Goal: Communication & Community: Answer question/provide support

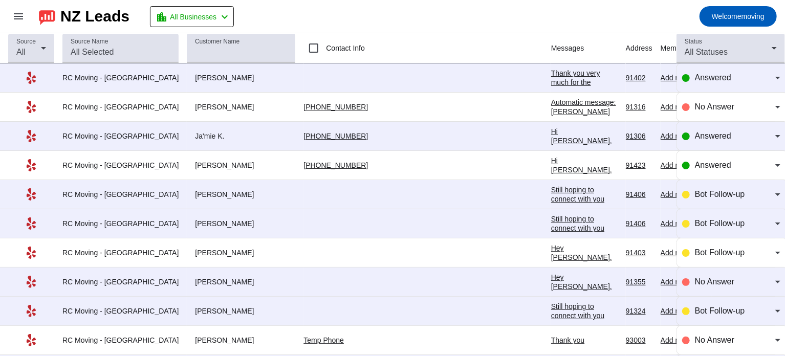
click at [551, 80] on div "Thank you very much for the information. My apologies for the delay. We receive…" at bounding box center [584, 115] width 67 height 92
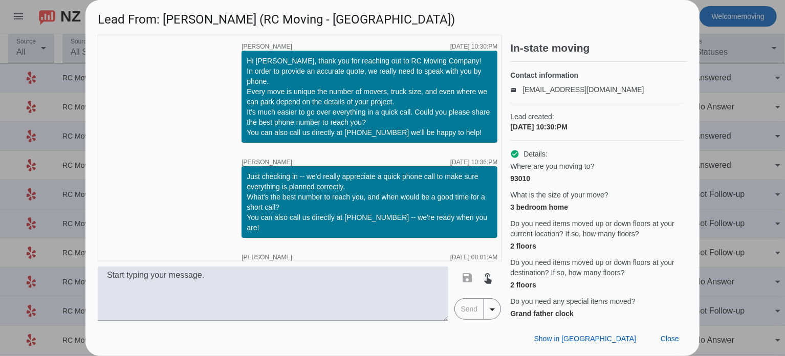
scroll to position [209, 0]
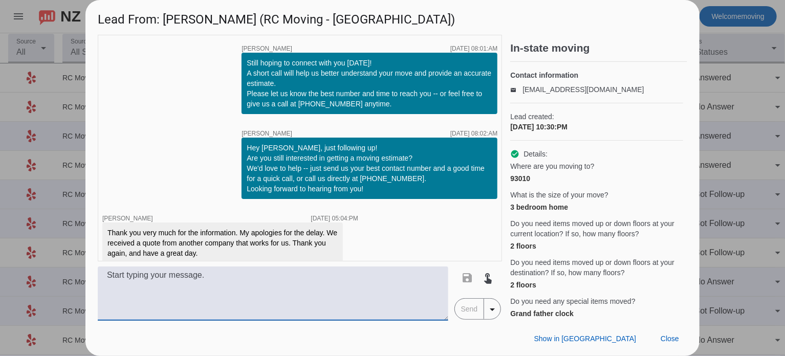
click at [217, 273] on textarea at bounding box center [273, 294] width 351 height 54
paste textarea "I understand; thank you for letting us know. But if you change your mind, pleas…"
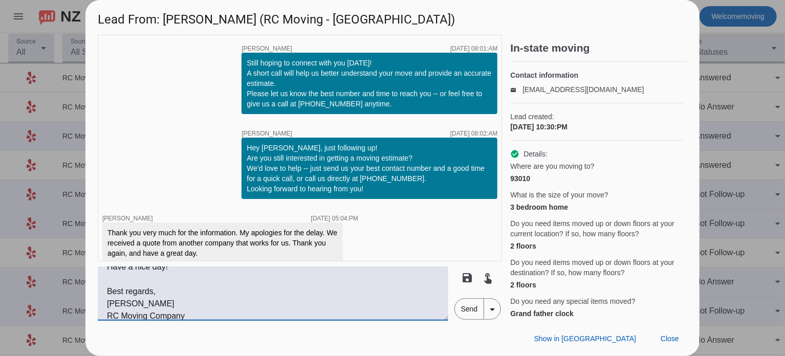
scroll to position [0, 0]
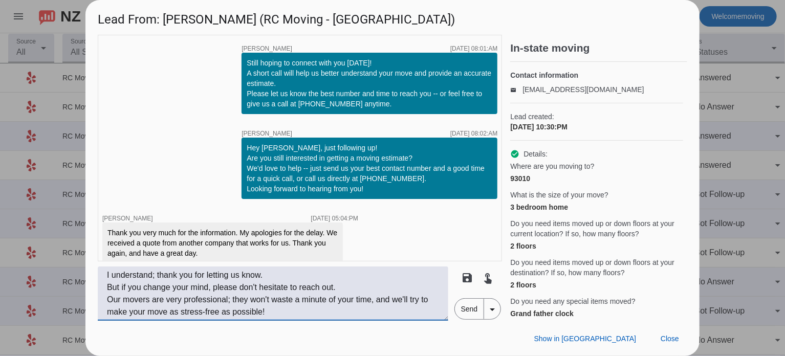
drag, startPoint x: 268, startPoint y: 311, endPoint x: 130, endPoint y: 289, distance: 140.1
click at [130, 289] on textarea "I understand; thank you for letting us know. But if you change your mind, pleas…" at bounding box center [273, 294] width 351 height 54
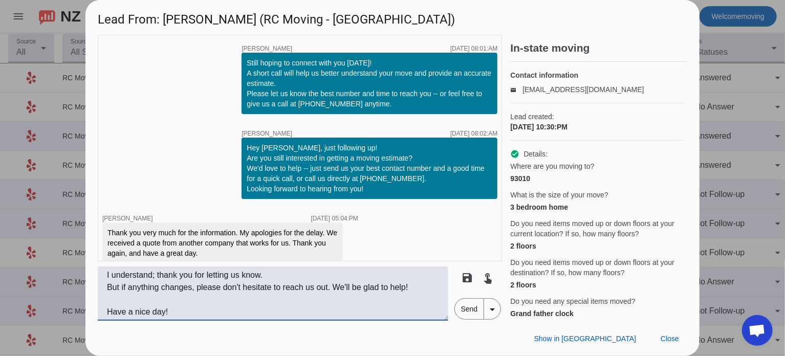
type textarea "I understand; thank you for letting us know. But if anything changes, please do…"
click at [476, 312] on span "Send" at bounding box center [469, 309] width 29 height 20
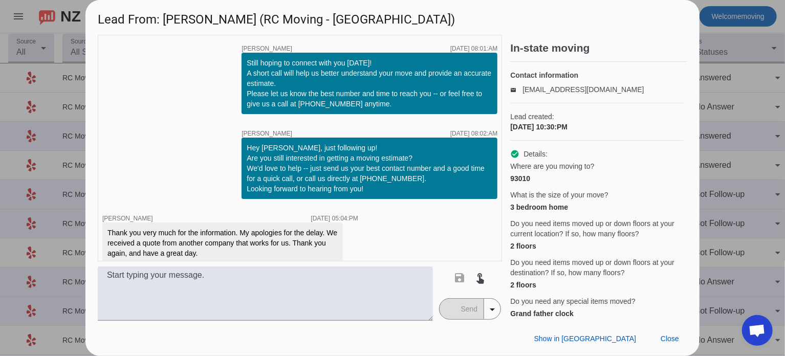
scroll to position [335, 0]
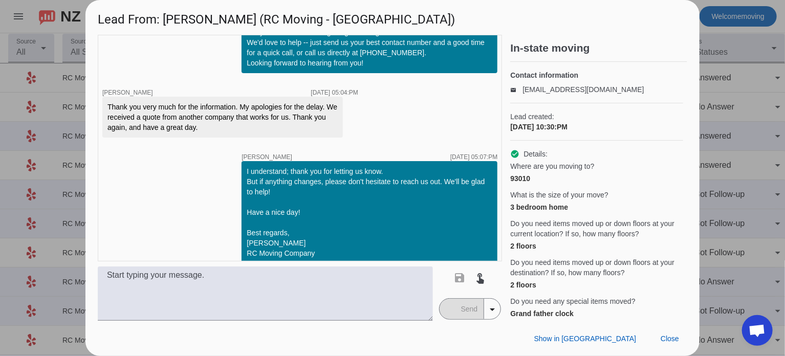
click at [728, 49] on div at bounding box center [392, 178] width 785 height 356
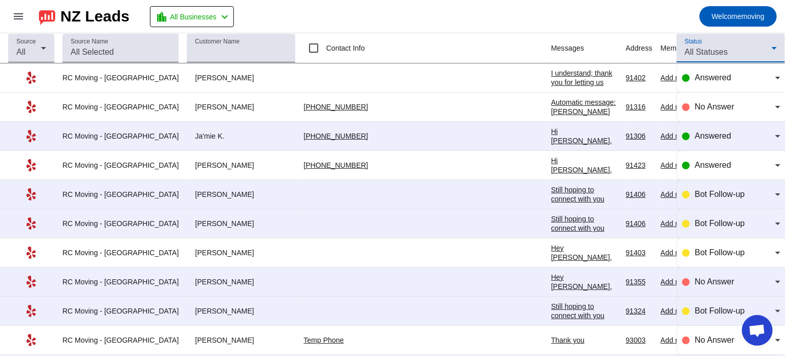
click at [728, 49] on div "All Statuses" at bounding box center [728, 52] width 87 height 12
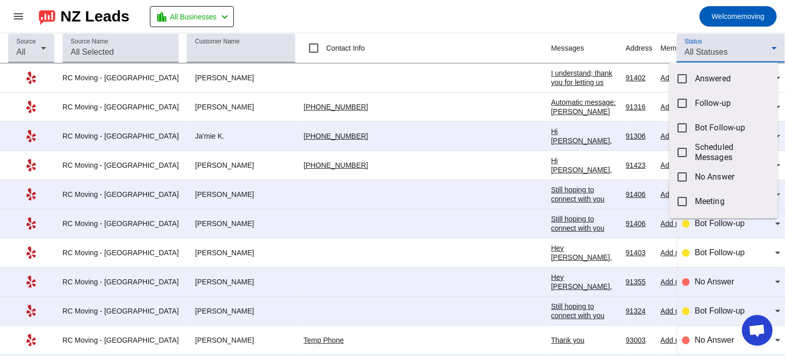
click at [465, 13] on div at bounding box center [392, 178] width 785 height 356
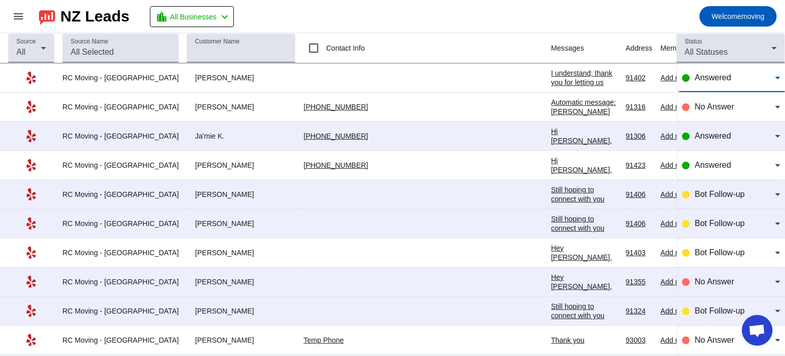
click at [710, 82] on div "Answered" at bounding box center [735, 78] width 80 height 12
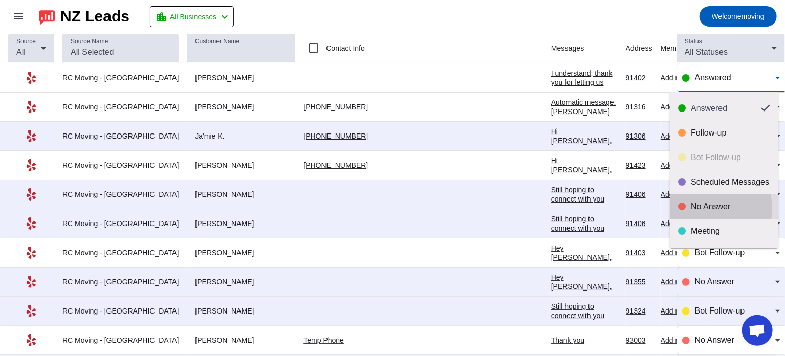
click at [700, 209] on div "No Answer" at bounding box center [730, 207] width 79 height 10
